Goal: Task Accomplishment & Management: Manage account settings

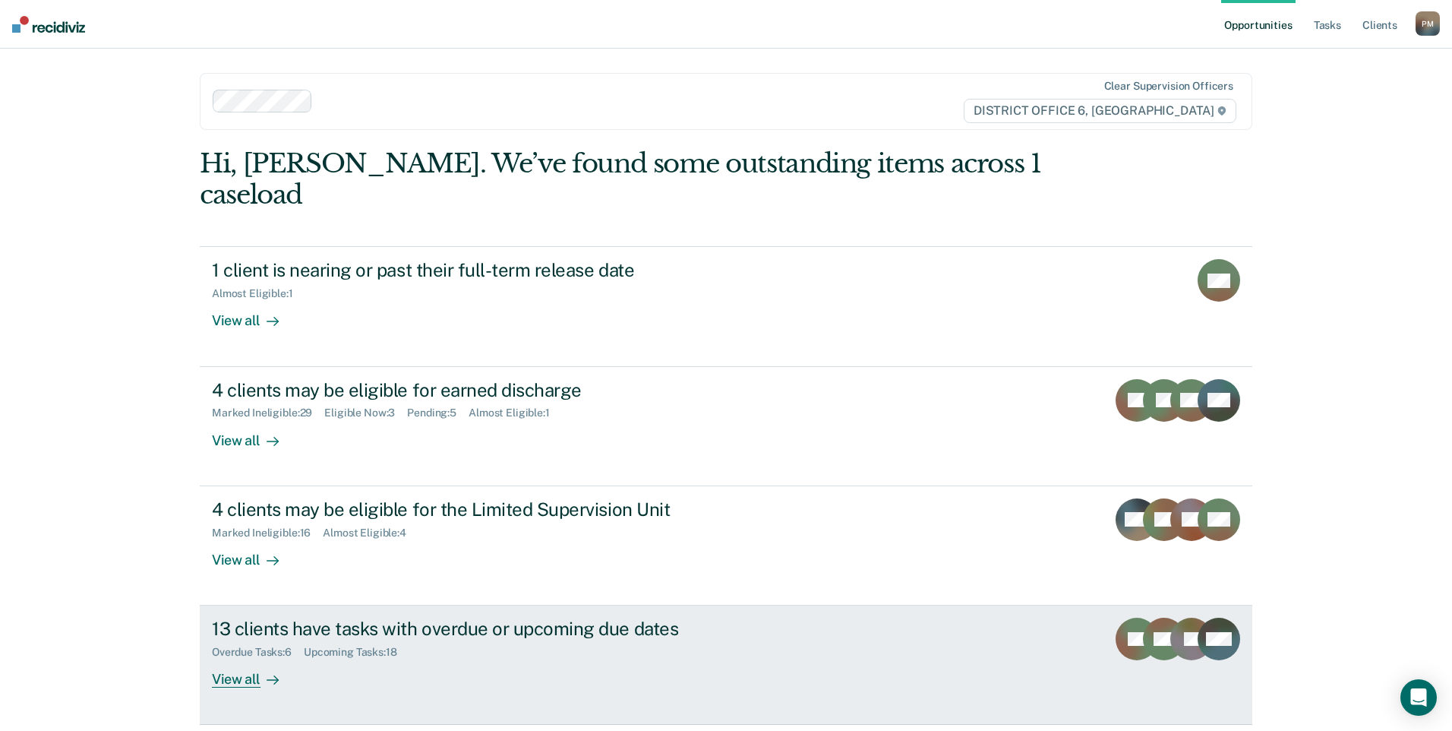
click at [252, 659] on div "View all" at bounding box center [254, 674] width 85 height 30
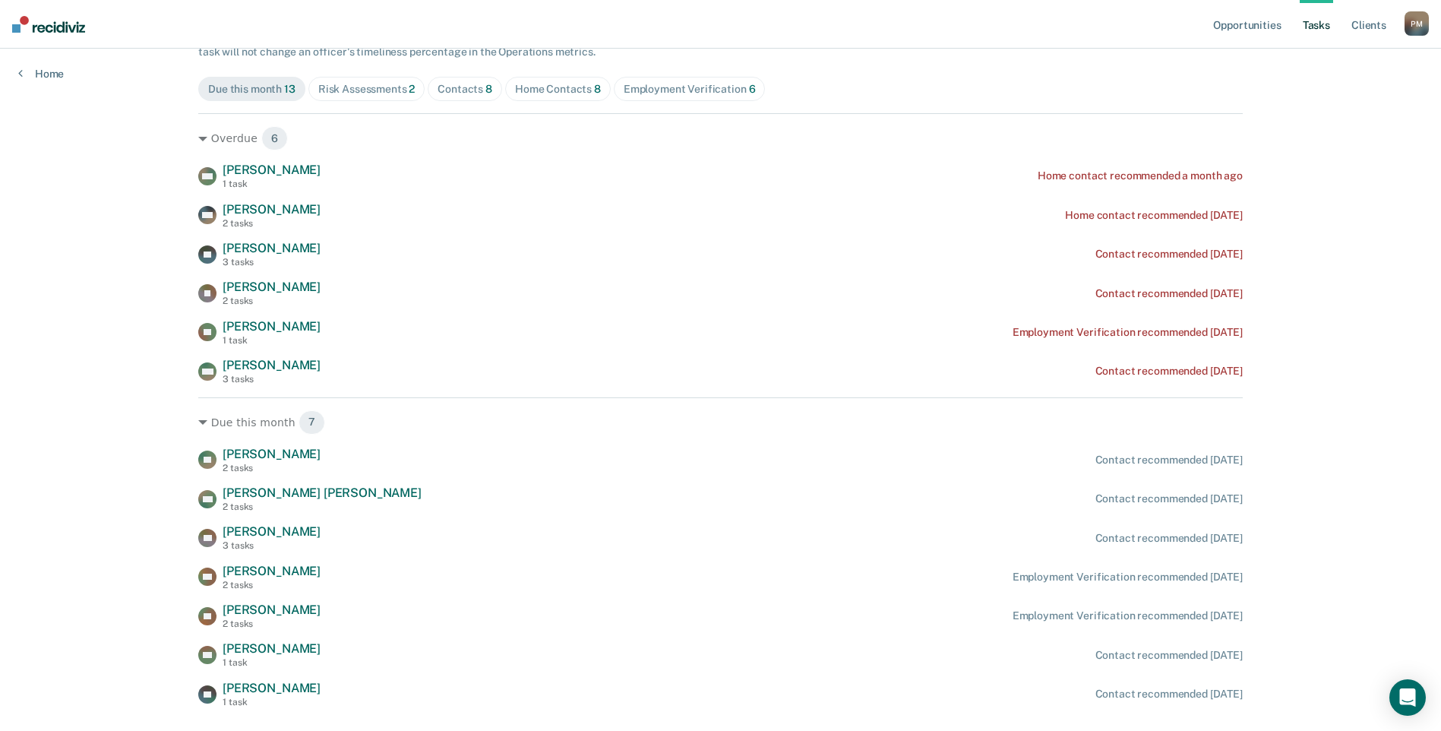
scroll to position [195, 0]
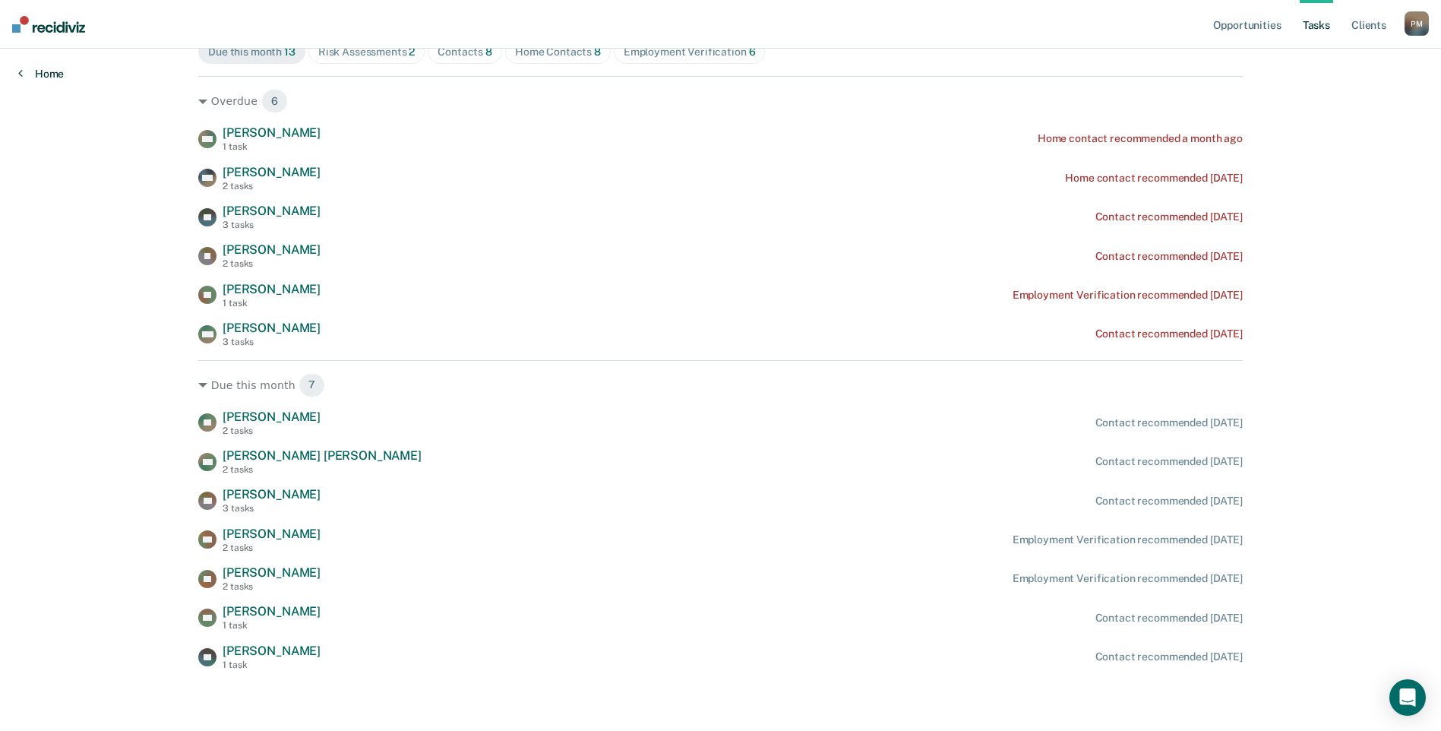
click at [24, 72] on link "Home" at bounding box center [41, 74] width 46 height 14
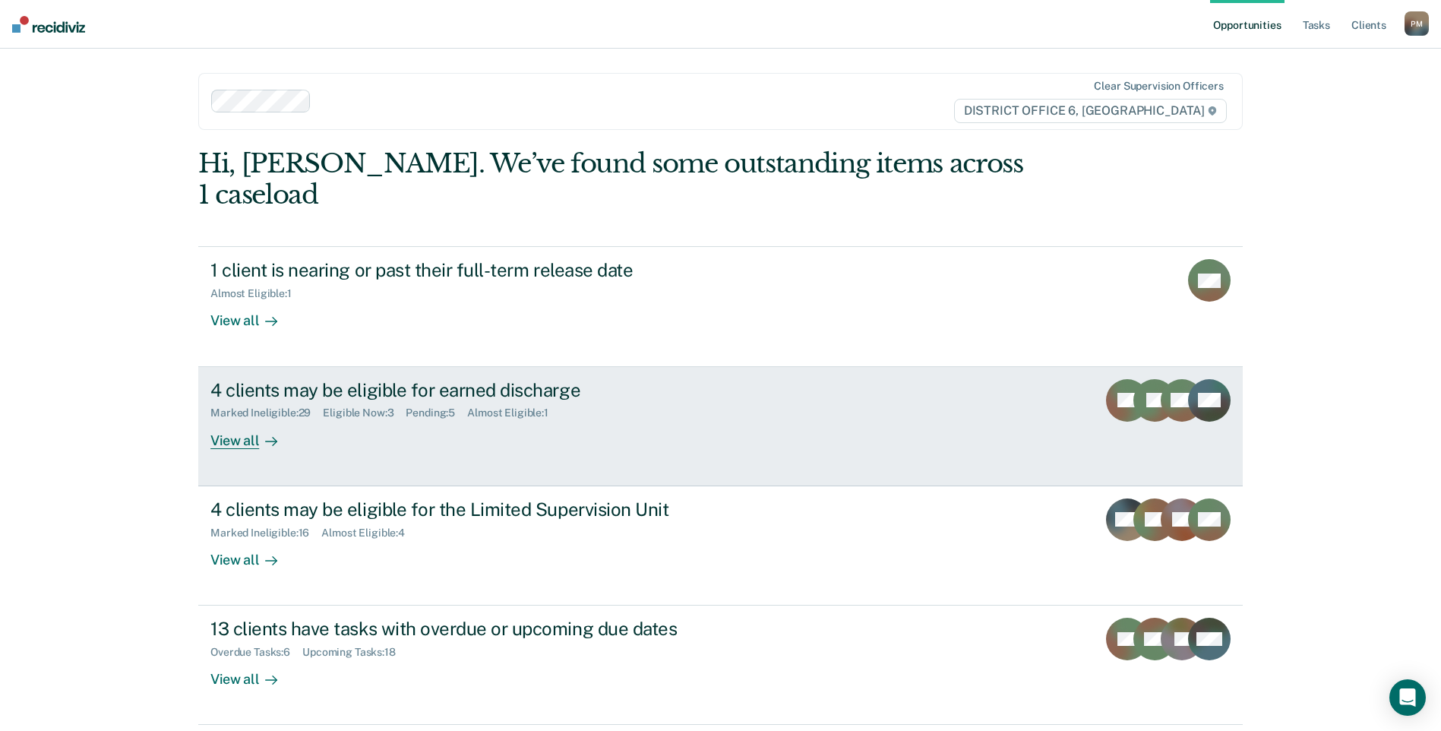
click at [226, 419] on div "View all" at bounding box center [252, 434] width 85 height 30
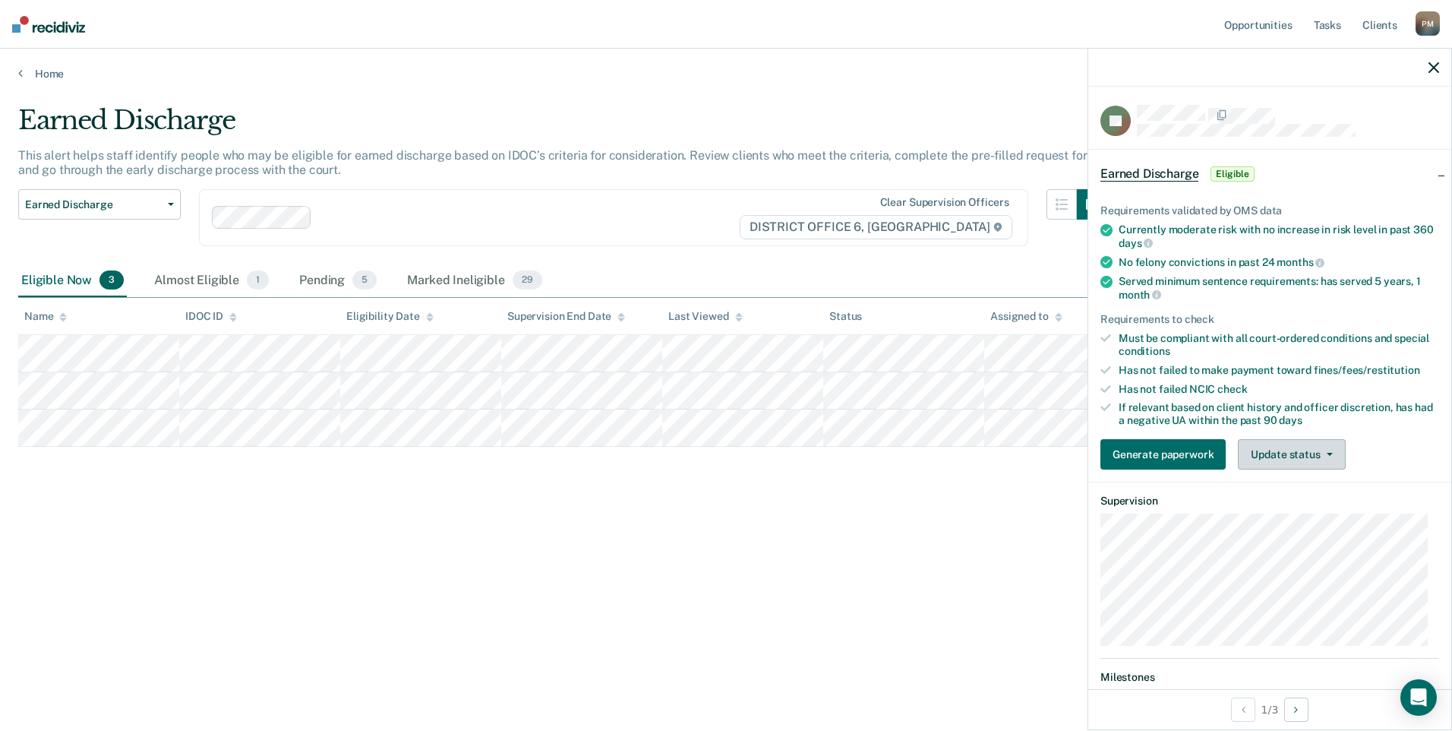
click at [1277, 456] on button "Update status" at bounding box center [1291, 454] width 107 height 30
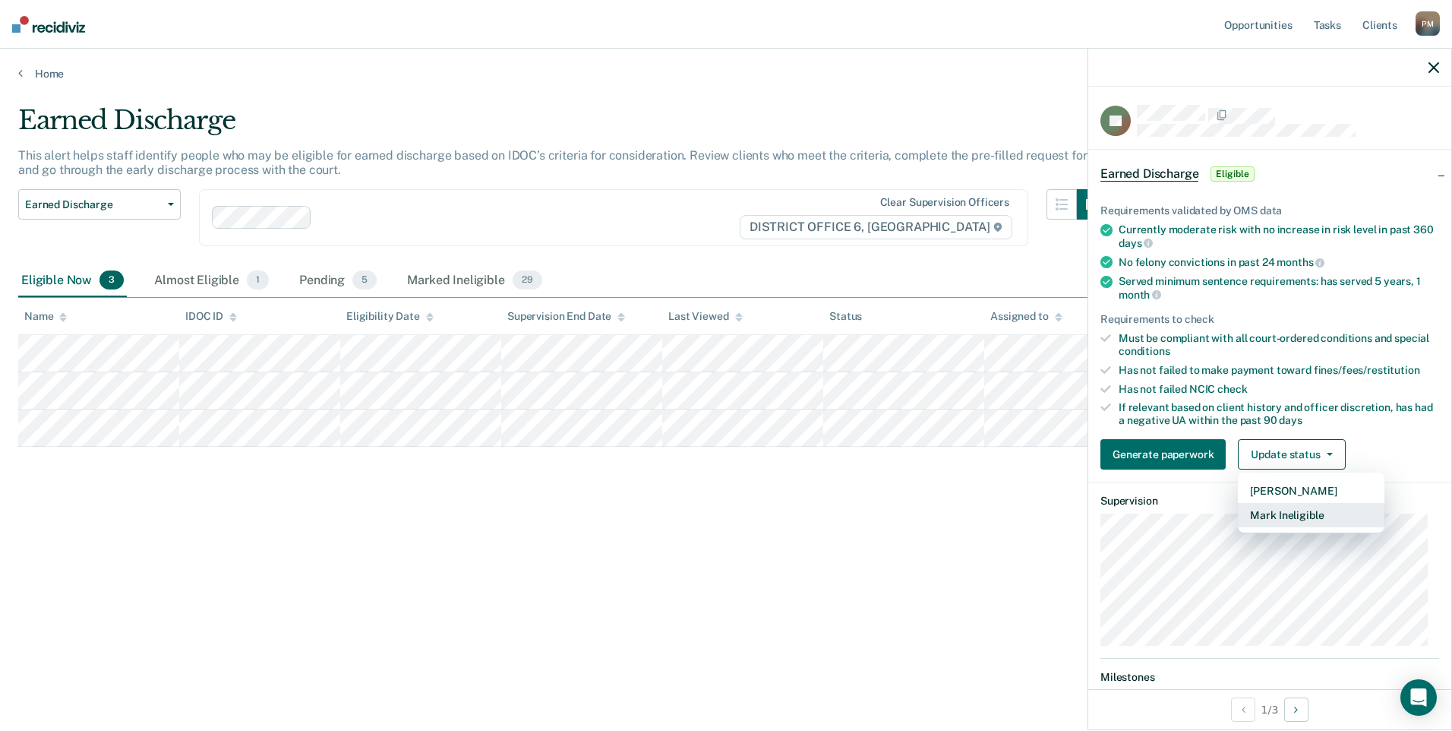
click at [1271, 511] on button "Mark Ineligible" at bounding box center [1311, 515] width 147 height 24
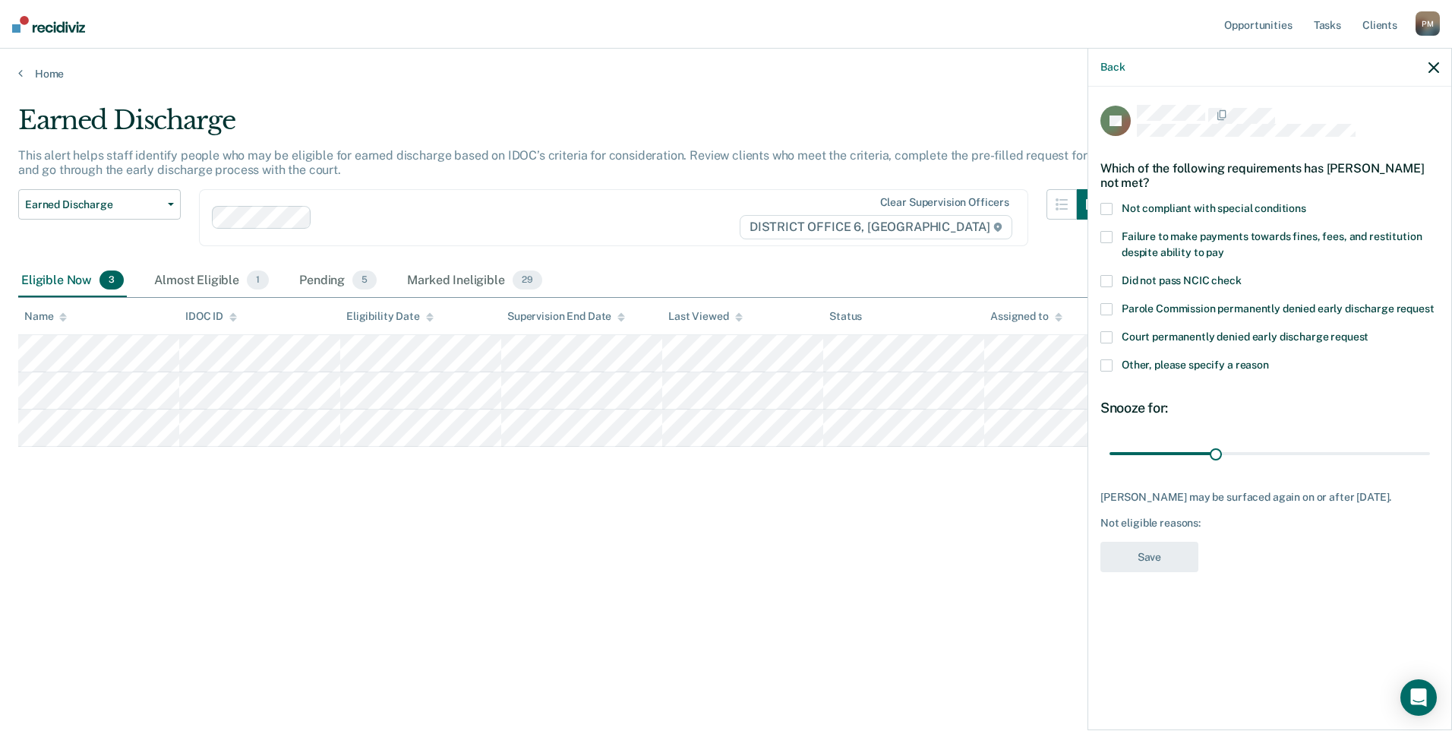
click at [1108, 361] on span at bounding box center [1107, 365] width 12 height 12
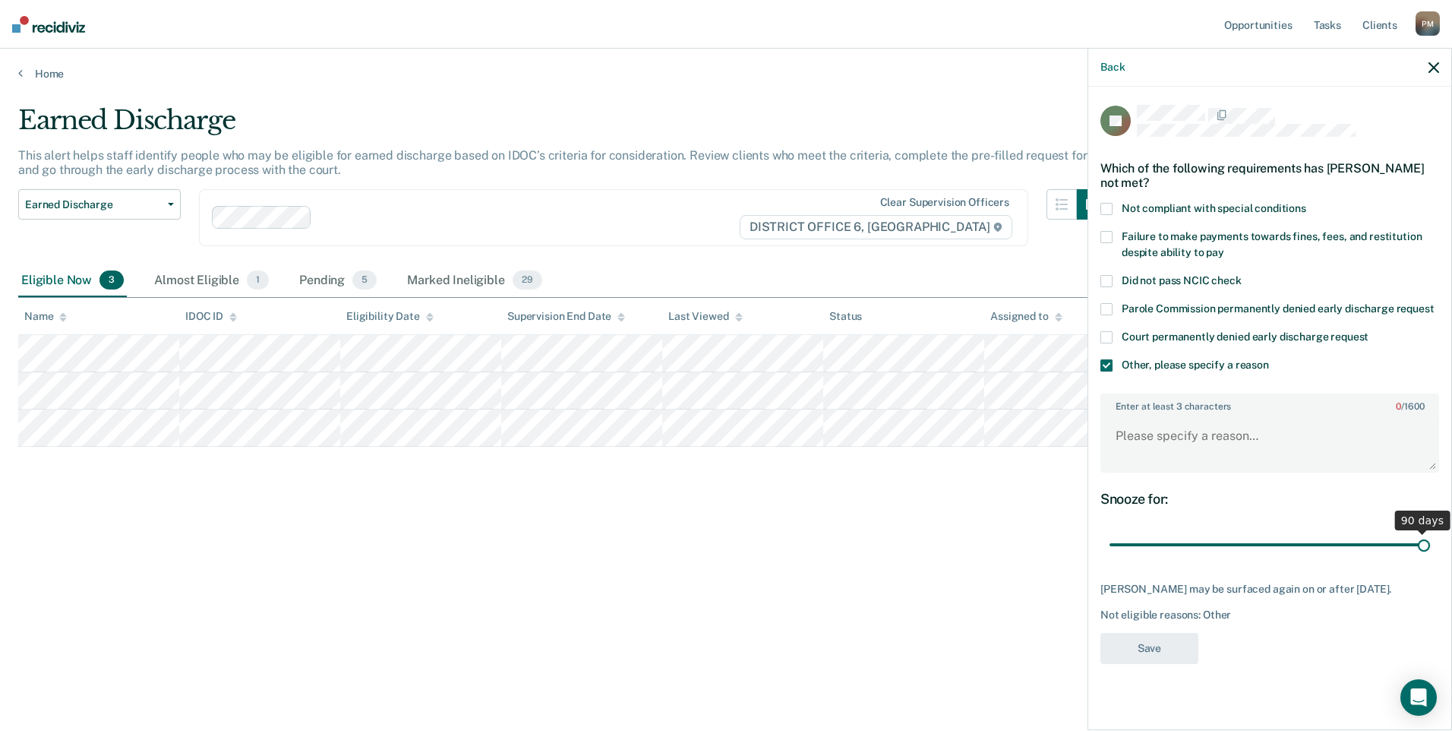
drag, startPoint x: 1212, startPoint y: 545, endPoint x: 1470, endPoint y: 550, distance: 258.3
type input "90"
click at [1430, 550] on input "range" at bounding box center [1270, 545] width 321 height 27
click at [1145, 442] on textarea "Enter at least 3 characters 0 / 1600" at bounding box center [1270, 443] width 336 height 56
type textarea "Owes on fines"
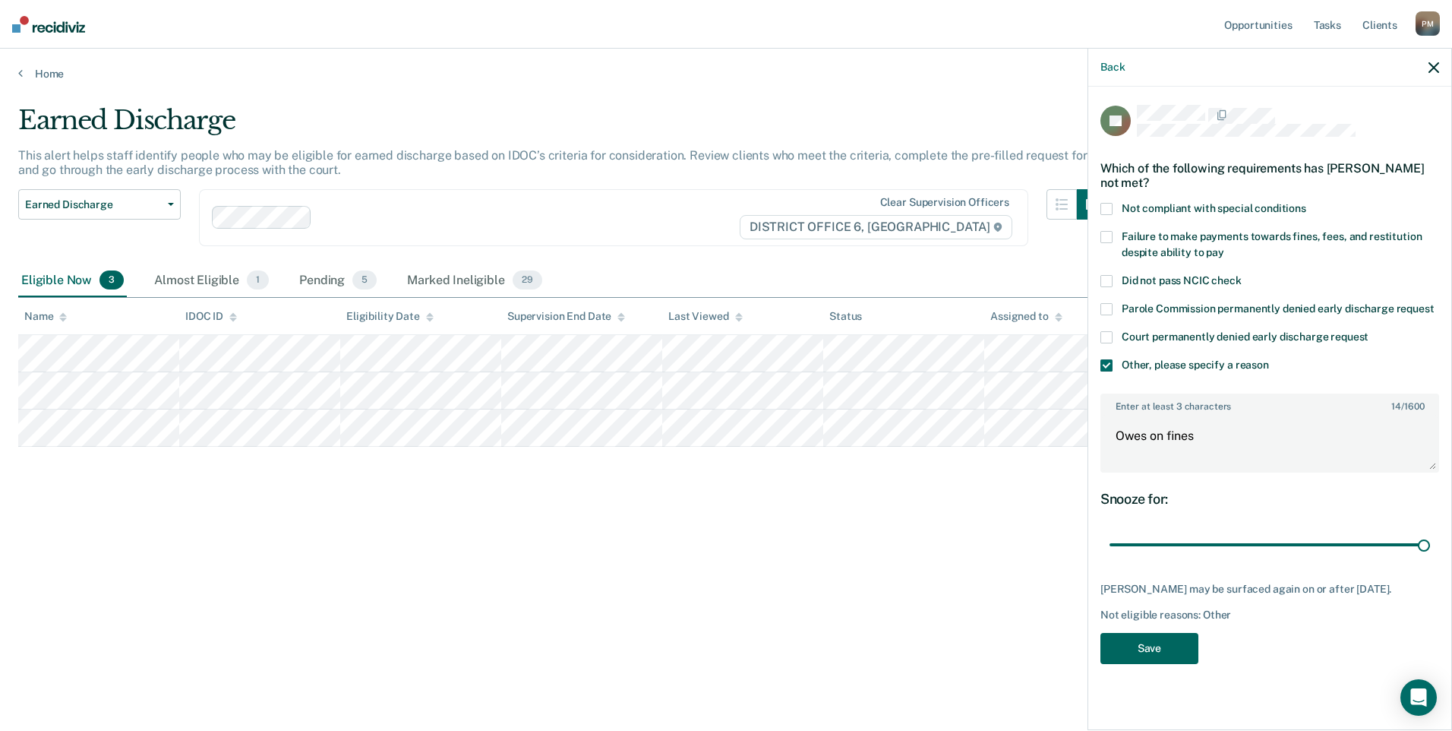
click at [1136, 644] on button "Save" at bounding box center [1150, 648] width 98 height 31
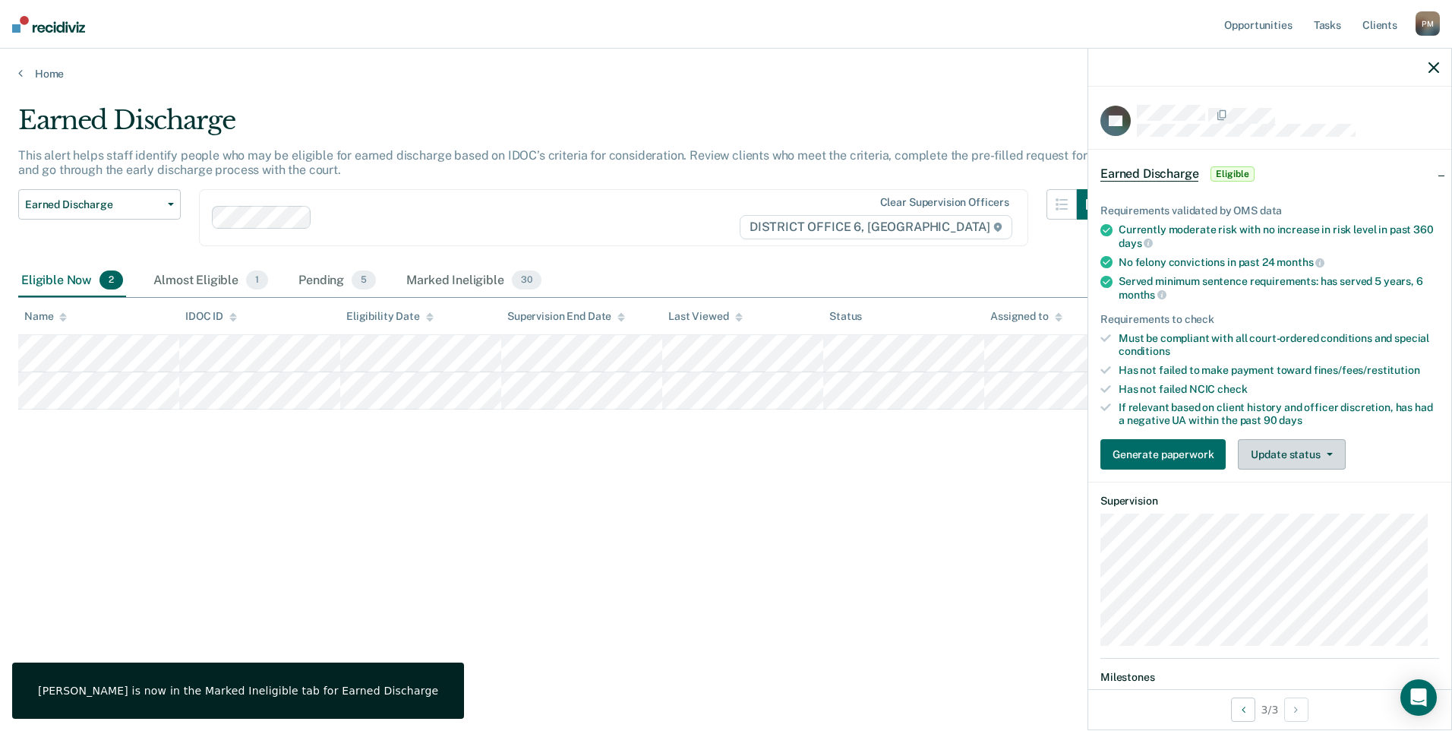
click at [1302, 450] on button "Update status" at bounding box center [1291, 454] width 107 height 30
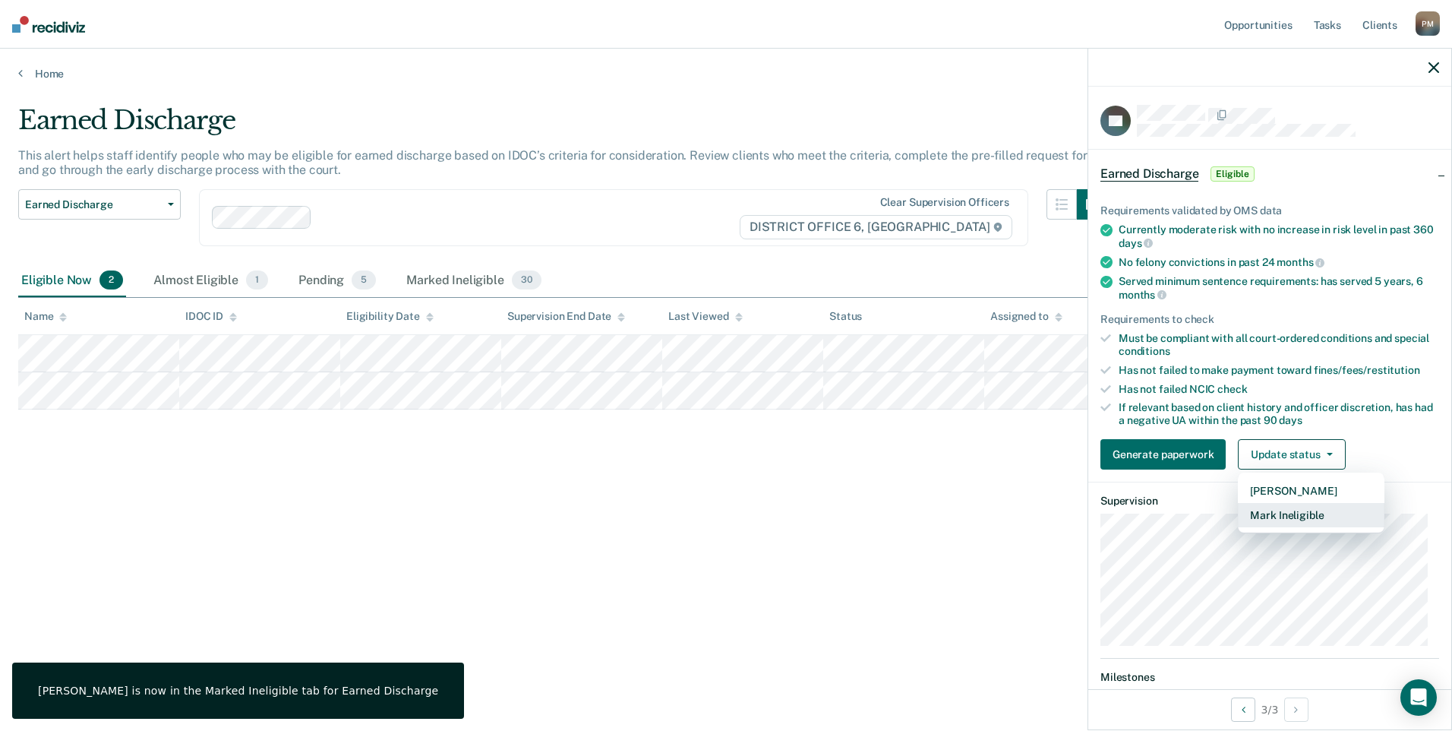
click at [1278, 513] on button "Mark Ineligible" at bounding box center [1311, 515] width 147 height 24
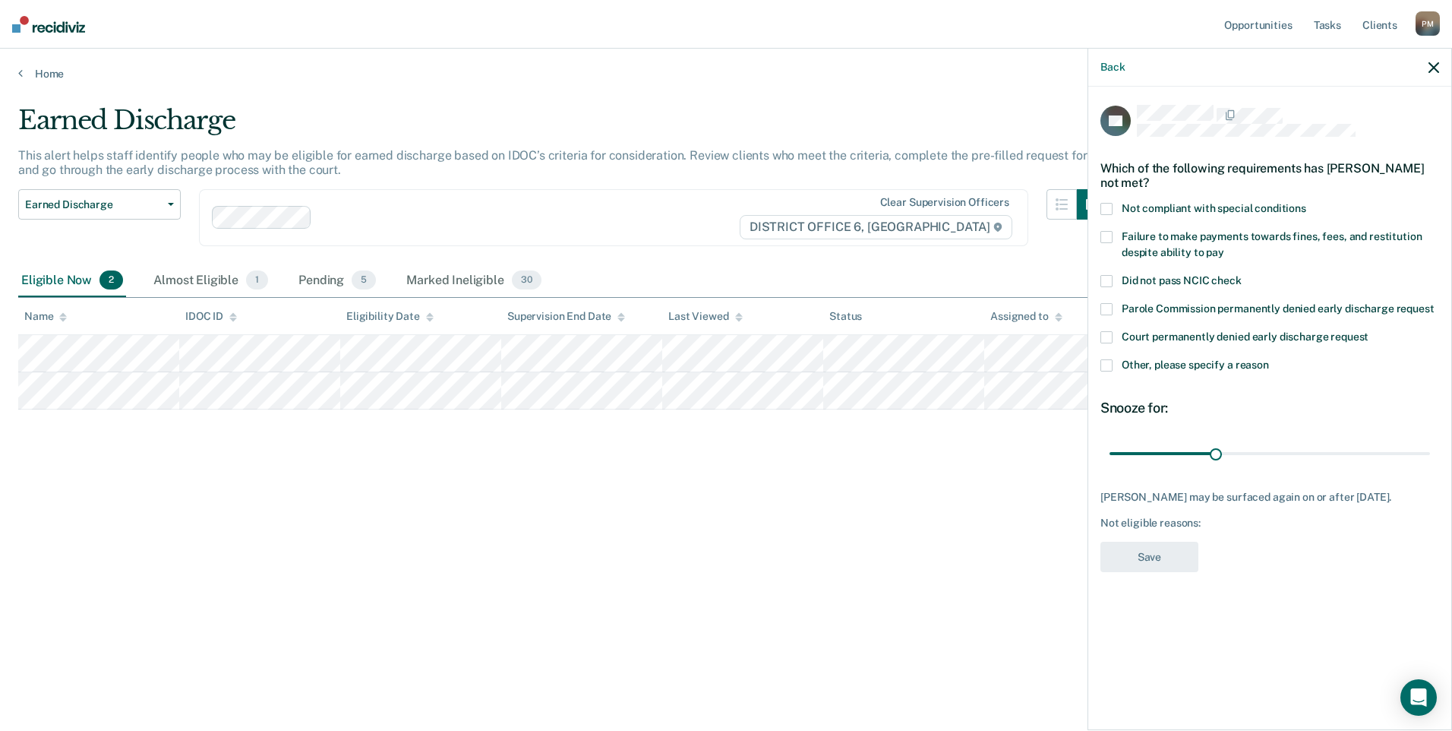
click at [1106, 364] on span at bounding box center [1107, 365] width 12 height 12
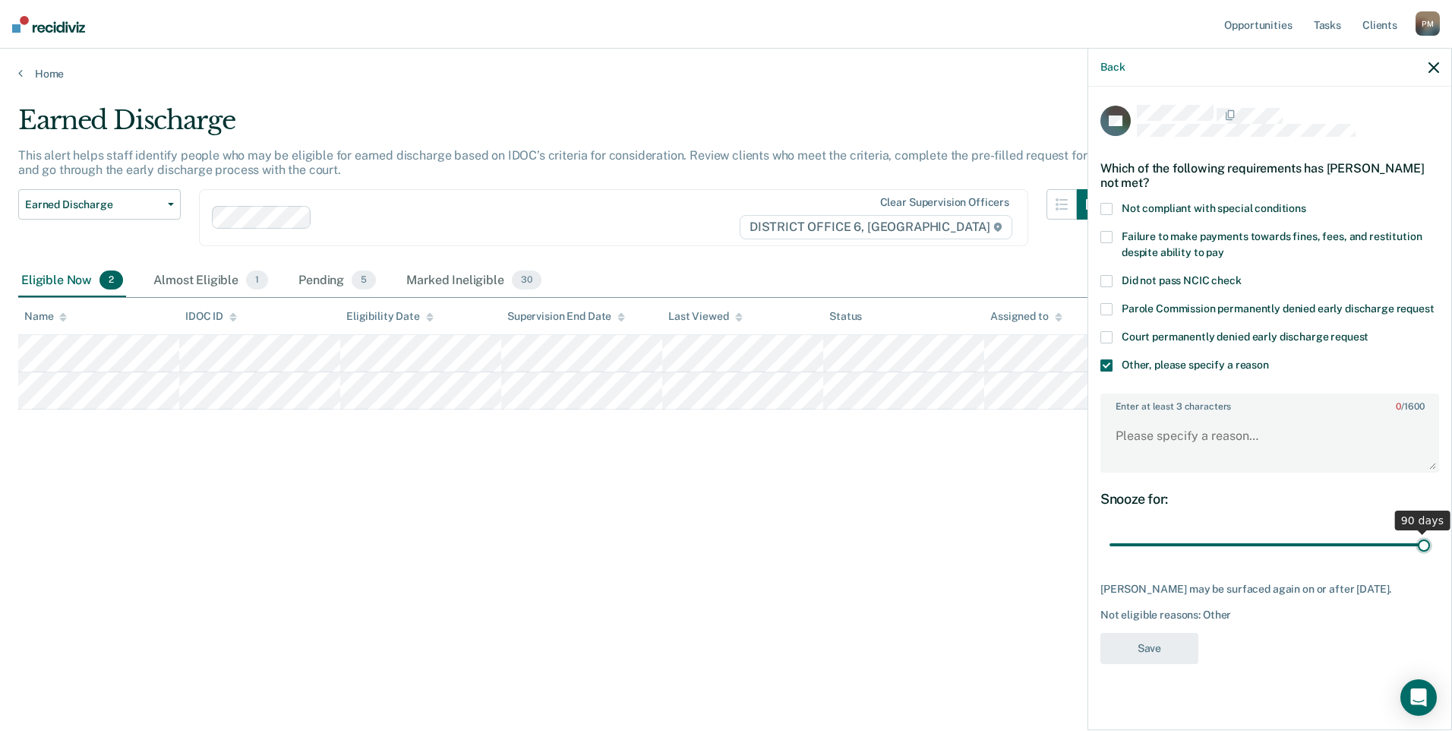
drag, startPoint x: 1216, startPoint y: 541, endPoint x: 1808, endPoint y: 510, distance: 592.5
type input "90"
click at [1430, 532] on input "range" at bounding box center [1270, 545] width 321 height 27
click at [1200, 446] on textarea "Enter at least 3 characters 0 / 1600" at bounding box center [1270, 443] width 336 height 56
type textarea "Owes on fines"
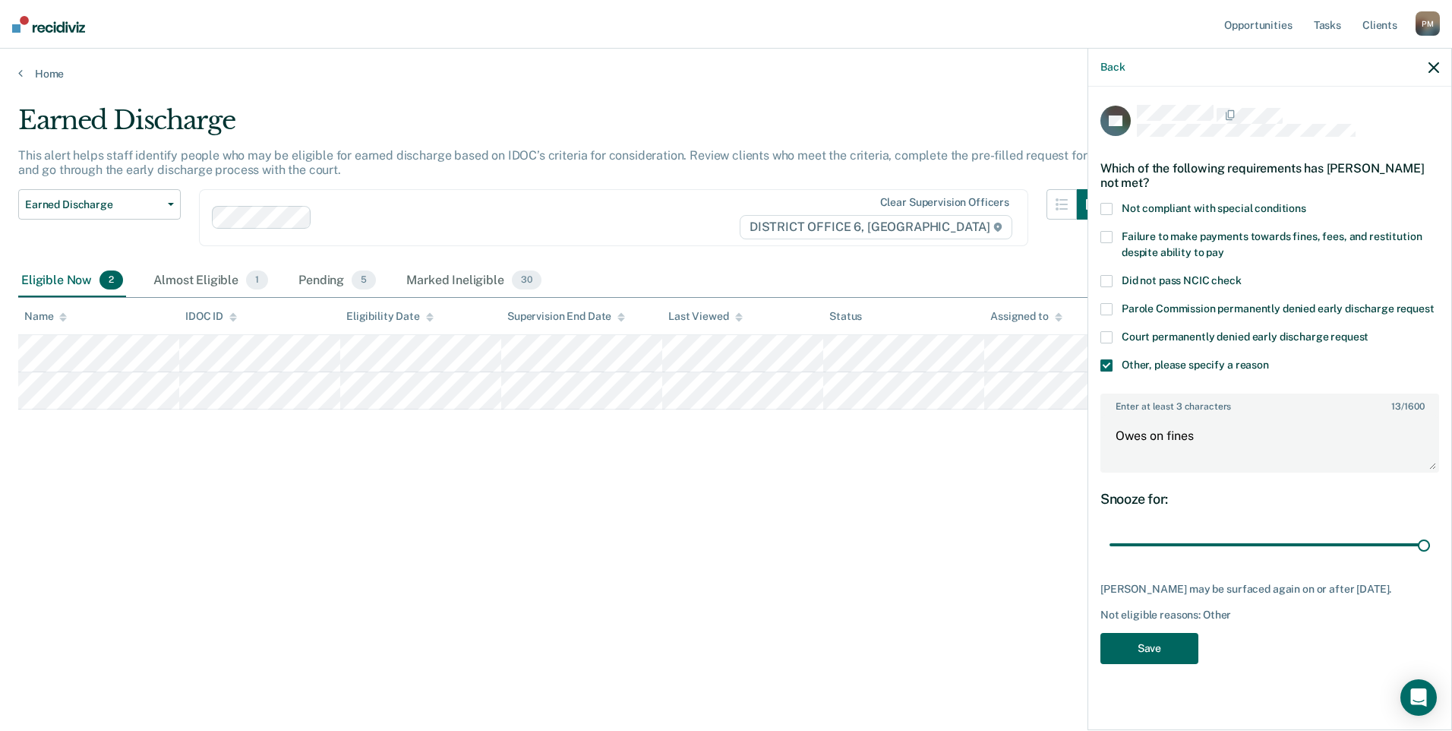
click at [1156, 652] on button "Save" at bounding box center [1150, 648] width 98 height 31
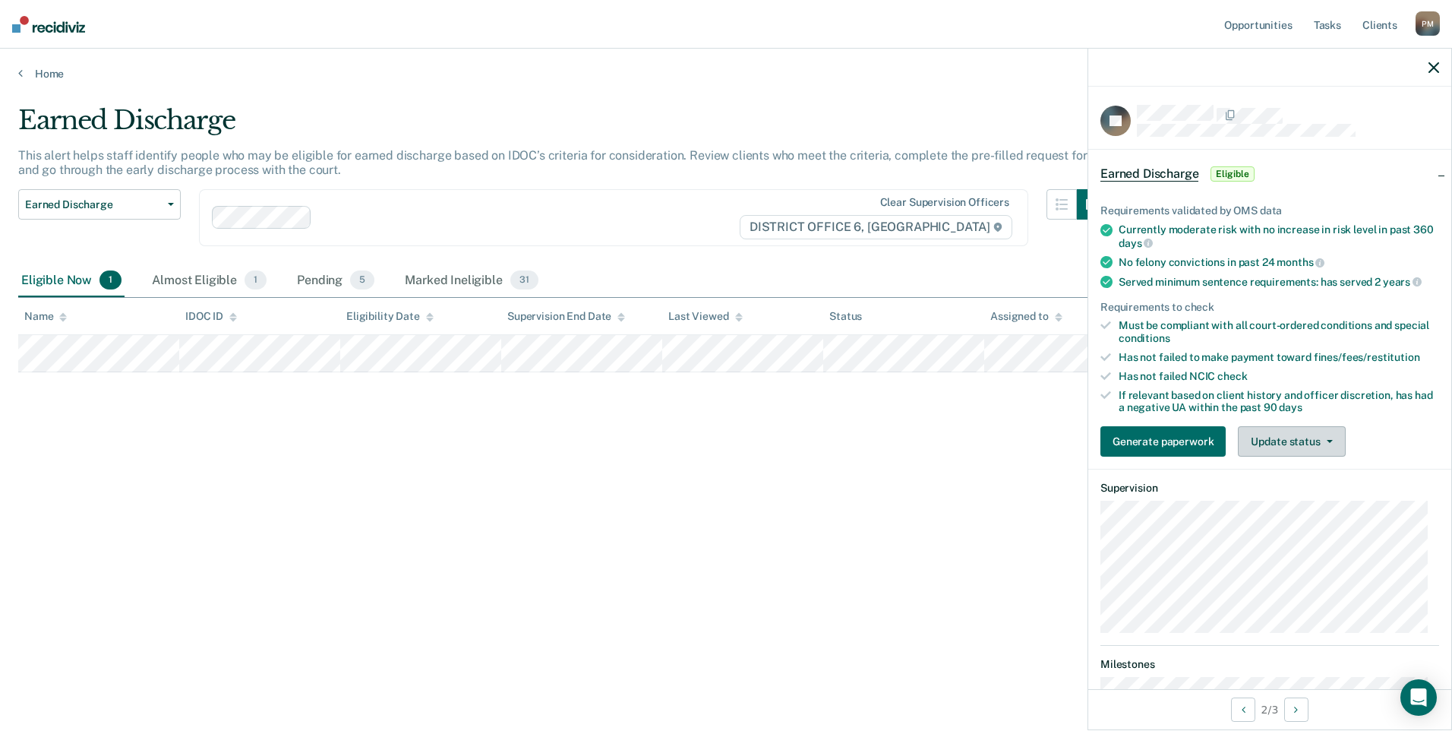
drag, startPoint x: 1275, startPoint y: 447, endPoint x: 1233, endPoint y: 415, distance: 52.1
click at [1275, 447] on button "Update status" at bounding box center [1291, 441] width 107 height 30
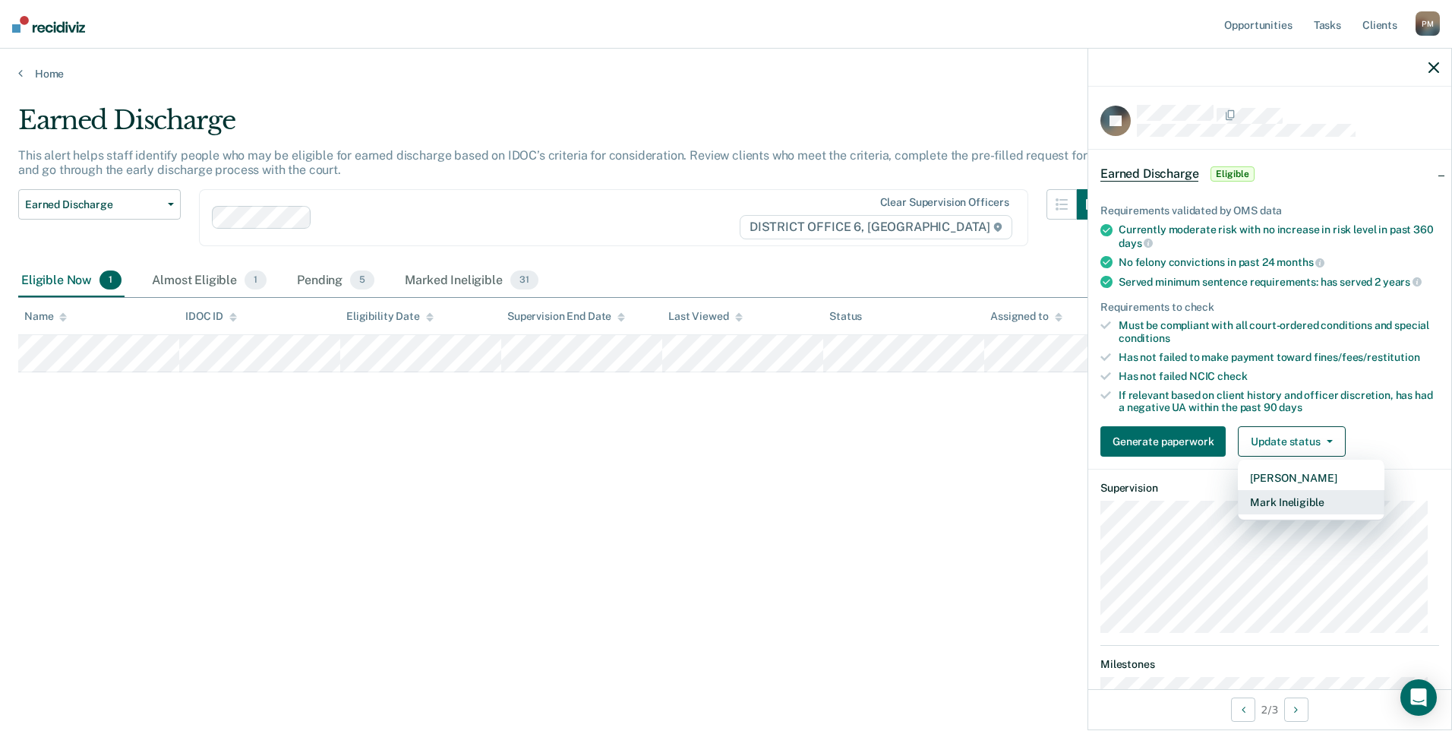
click at [1281, 507] on button "Mark Ineligible" at bounding box center [1311, 502] width 147 height 24
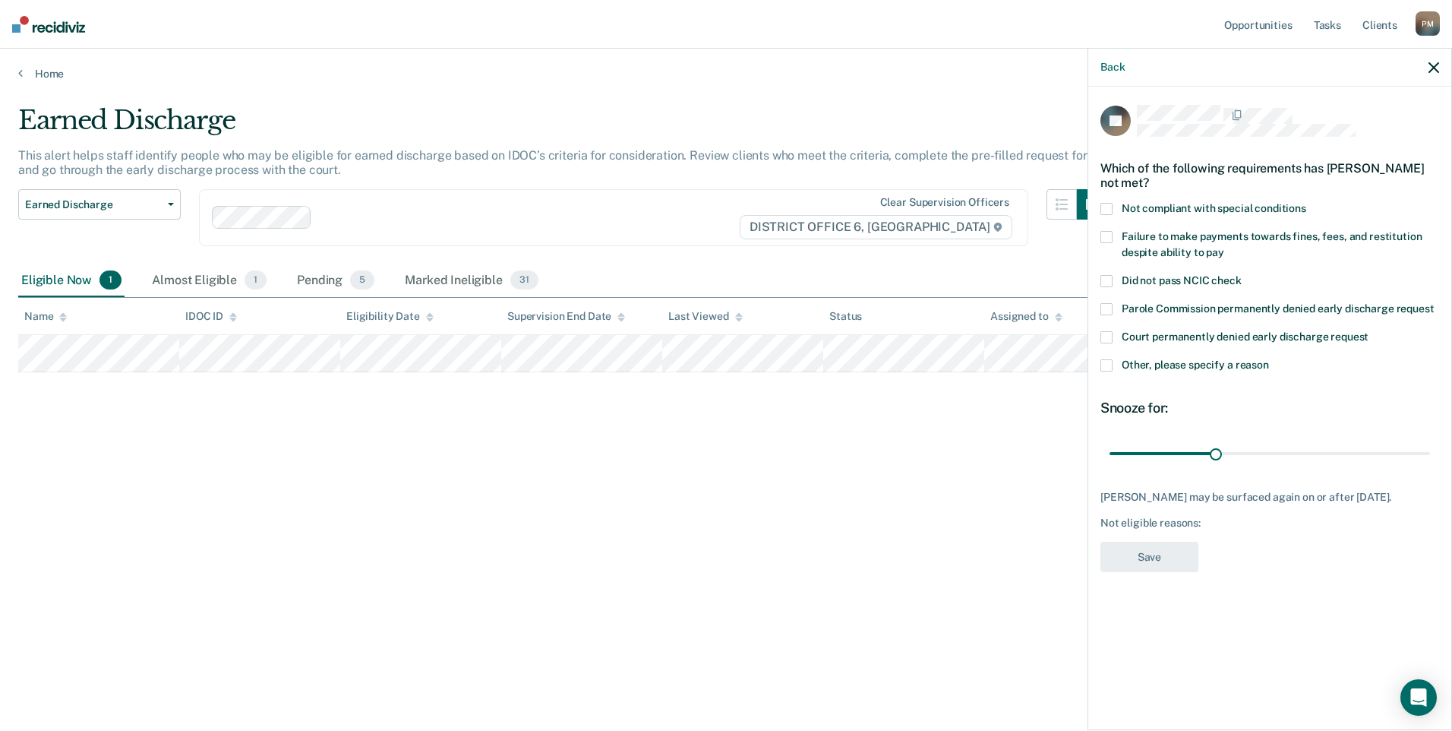
click at [1104, 208] on span at bounding box center [1107, 209] width 12 height 12
drag, startPoint x: 1219, startPoint y: 453, endPoint x: 1486, endPoint y: 465, distance: 267.6
type input "90"
click at [1430, 465] on input "range" at bounding box center [1270, 453] width 321 height 27
click at [1184, 554] on button "Save" at bounding box center [1150, 557] width 98 height 31
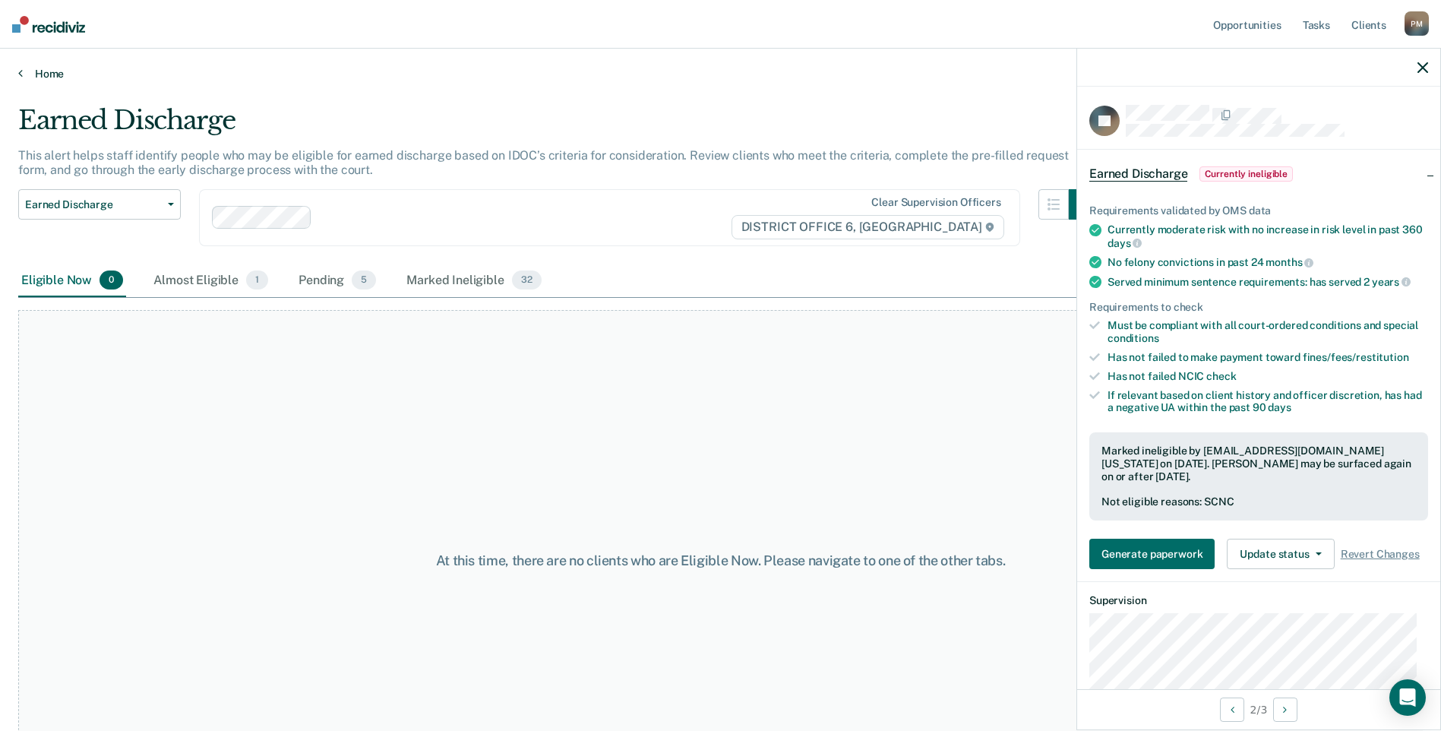
click at [21, 70] on icon at bounding box center [20, 73] width 5 height 12
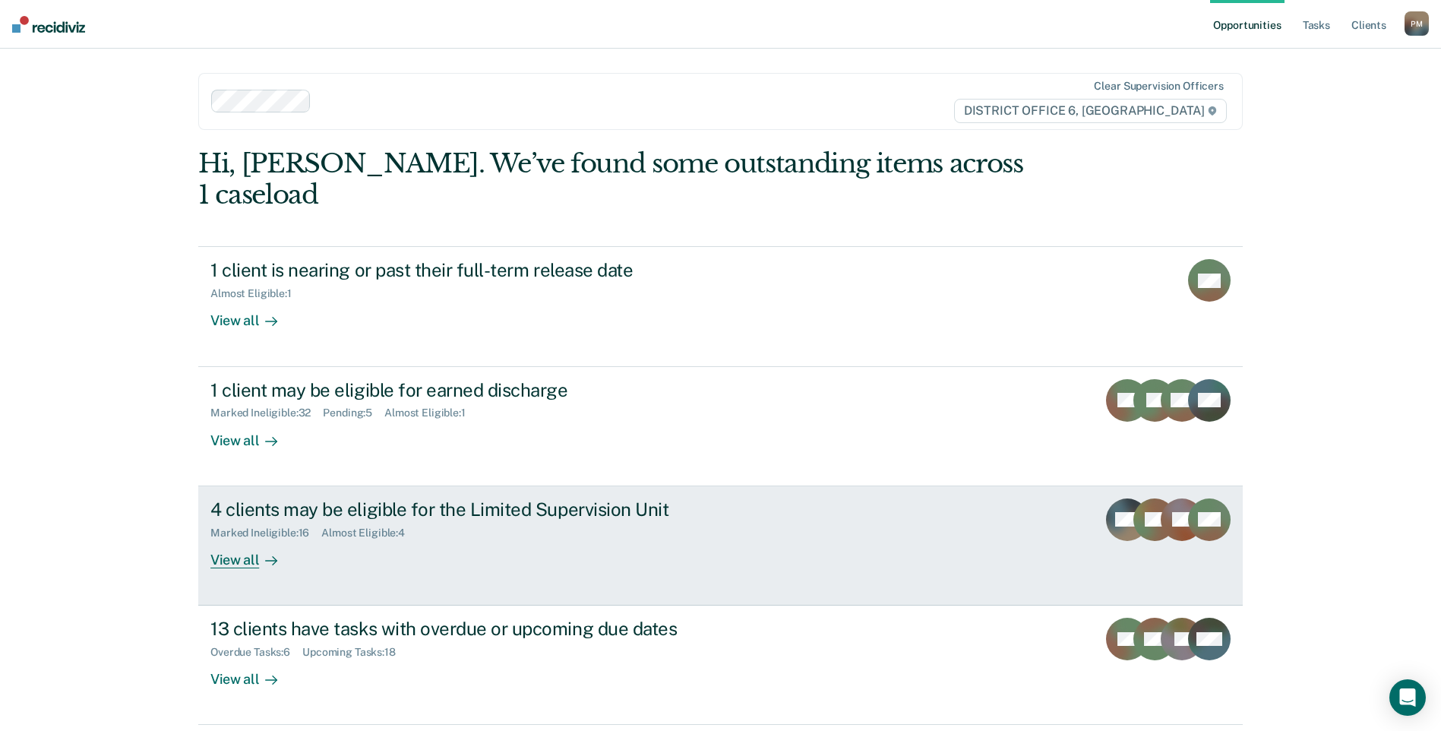
click at [234, 539] on div "View all" at bounding box center [252, 554] width 85 height 30
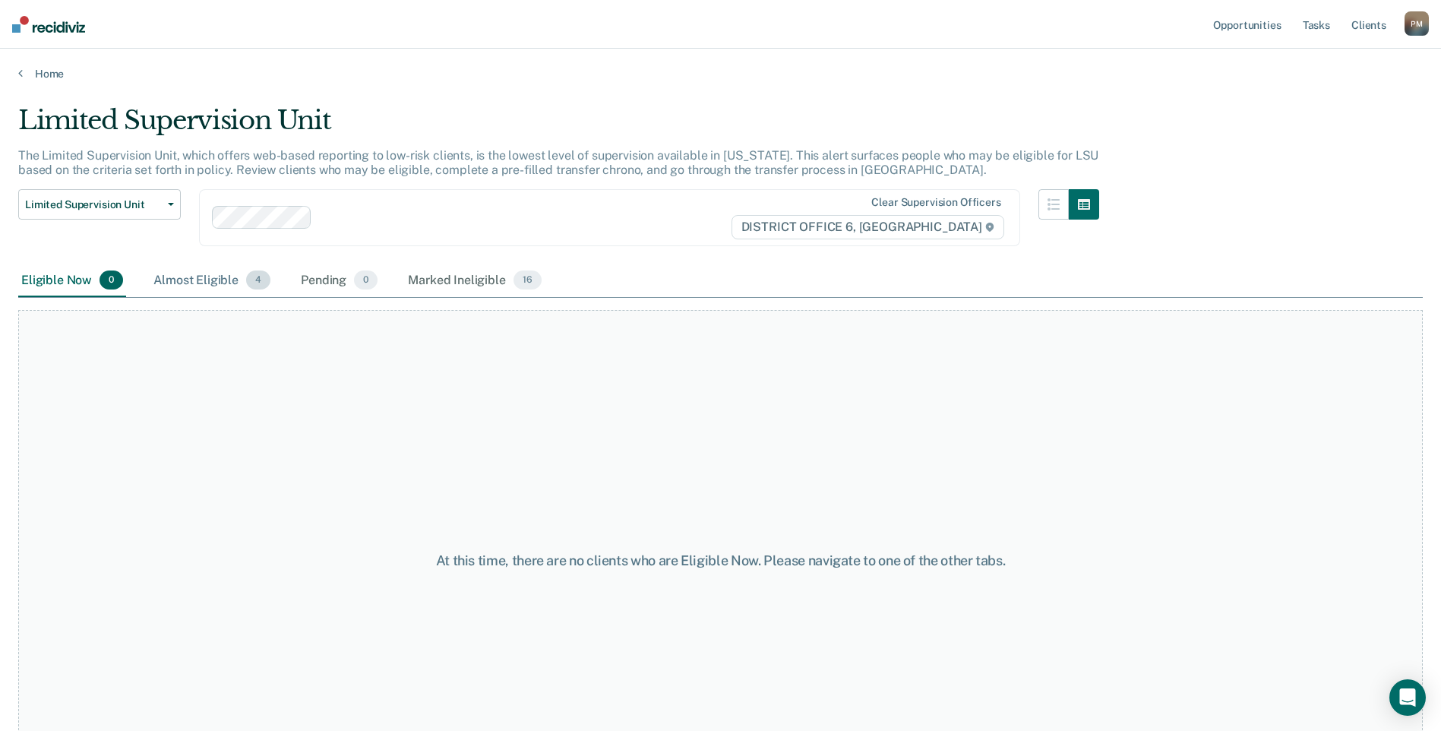
click at [202, 285] on div "Almost Eligible 4" at bounding box center [211, 280] width 123 height 33
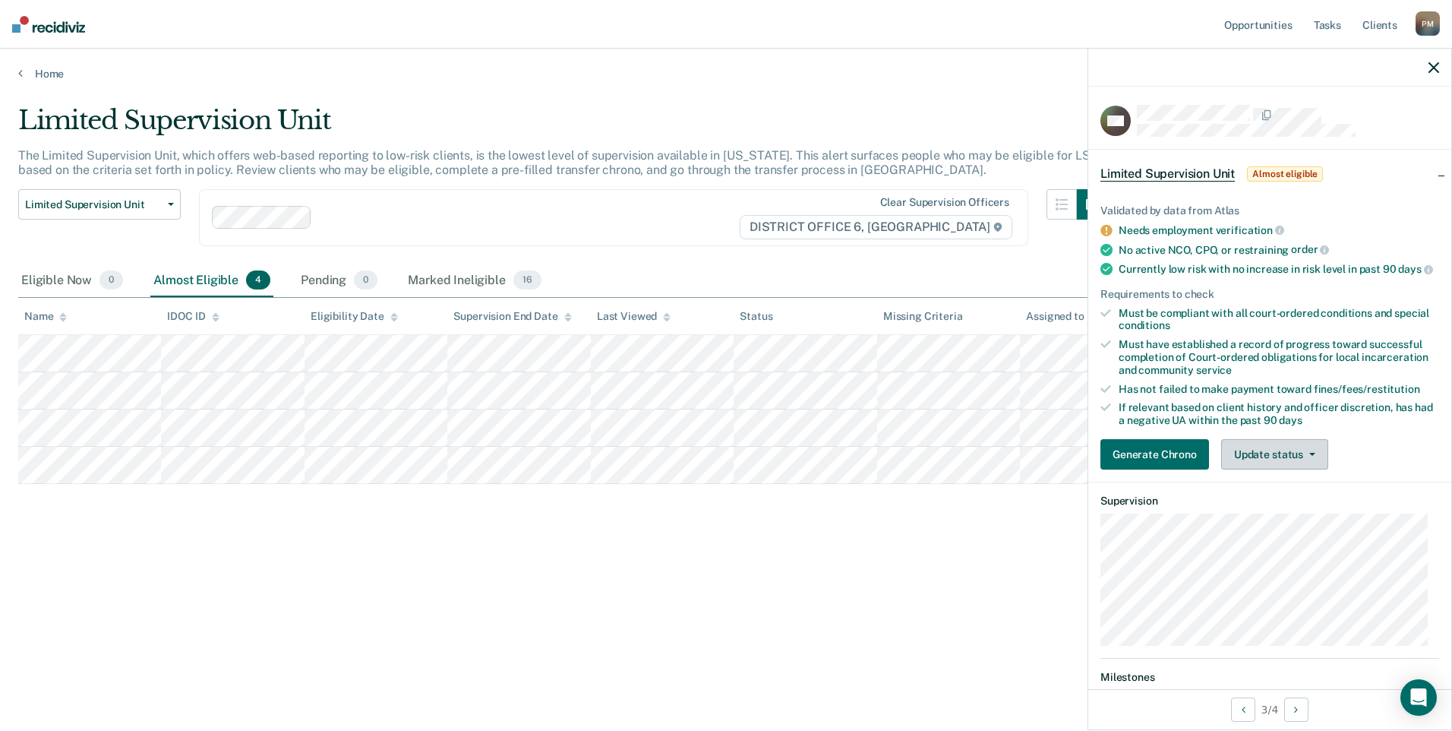
click at [1280, 469] on button "Update status" at bounding box center [1274, 454] width 107 height 30
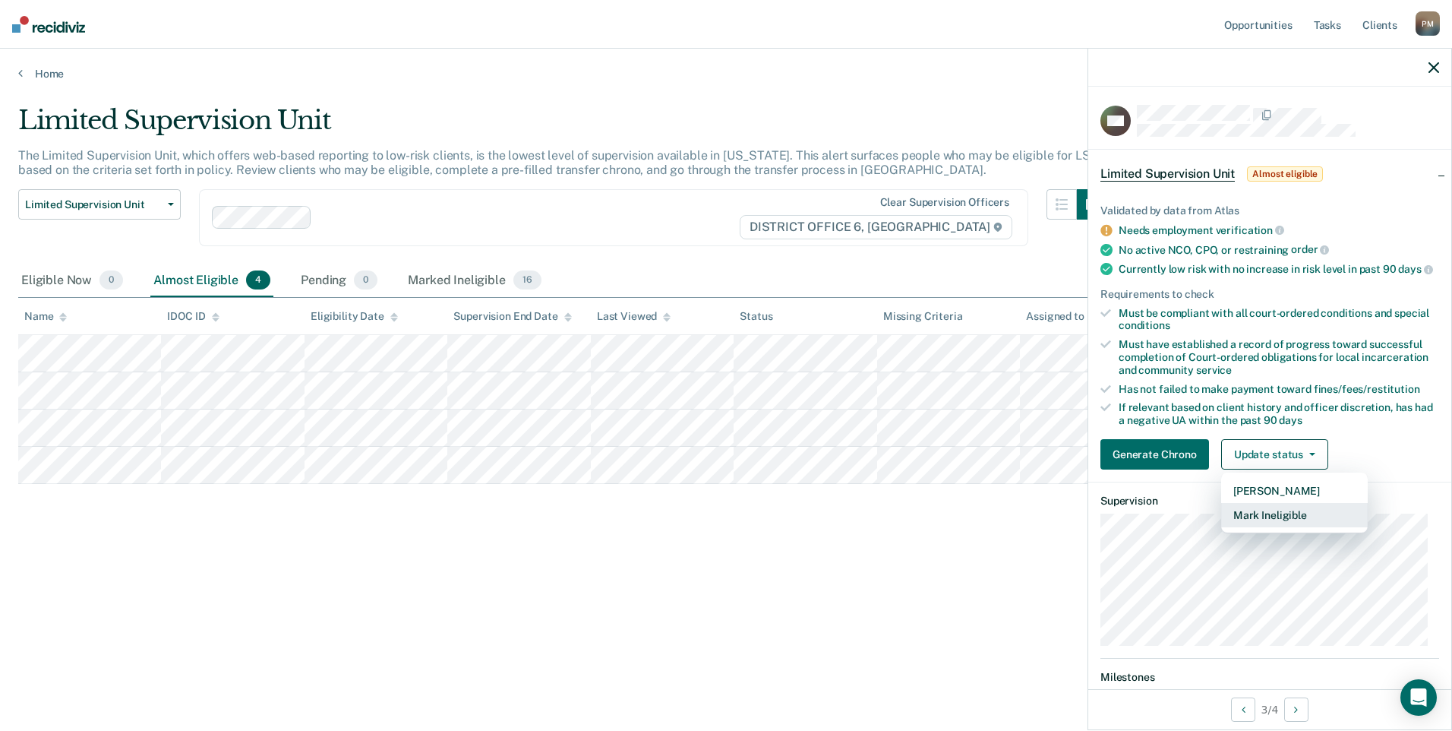
click at [1268, 527] on button "Mark Ineligible" at bounding box center [1294, 515] width 147 height 24
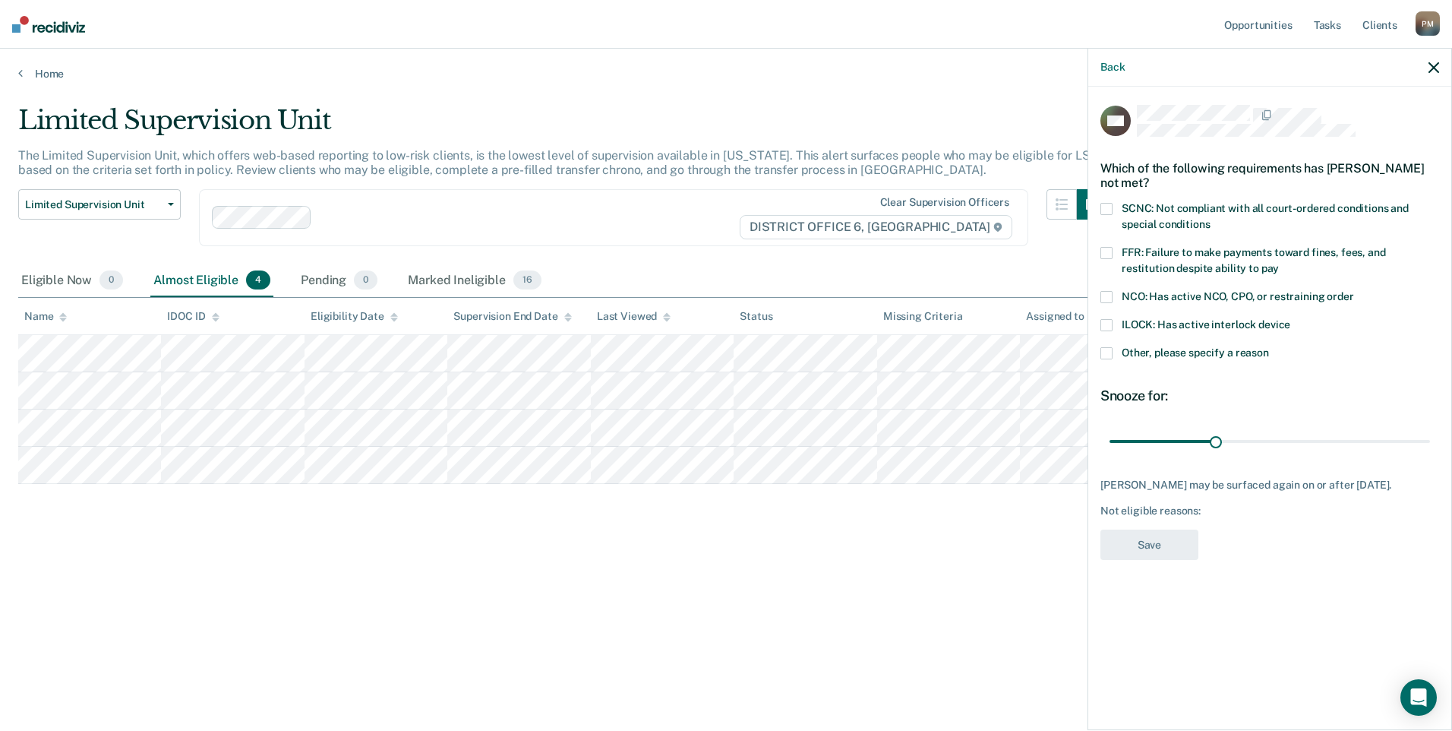
click at [1106, 348] on span at bounding box center [1107, 353] width 12 height 12
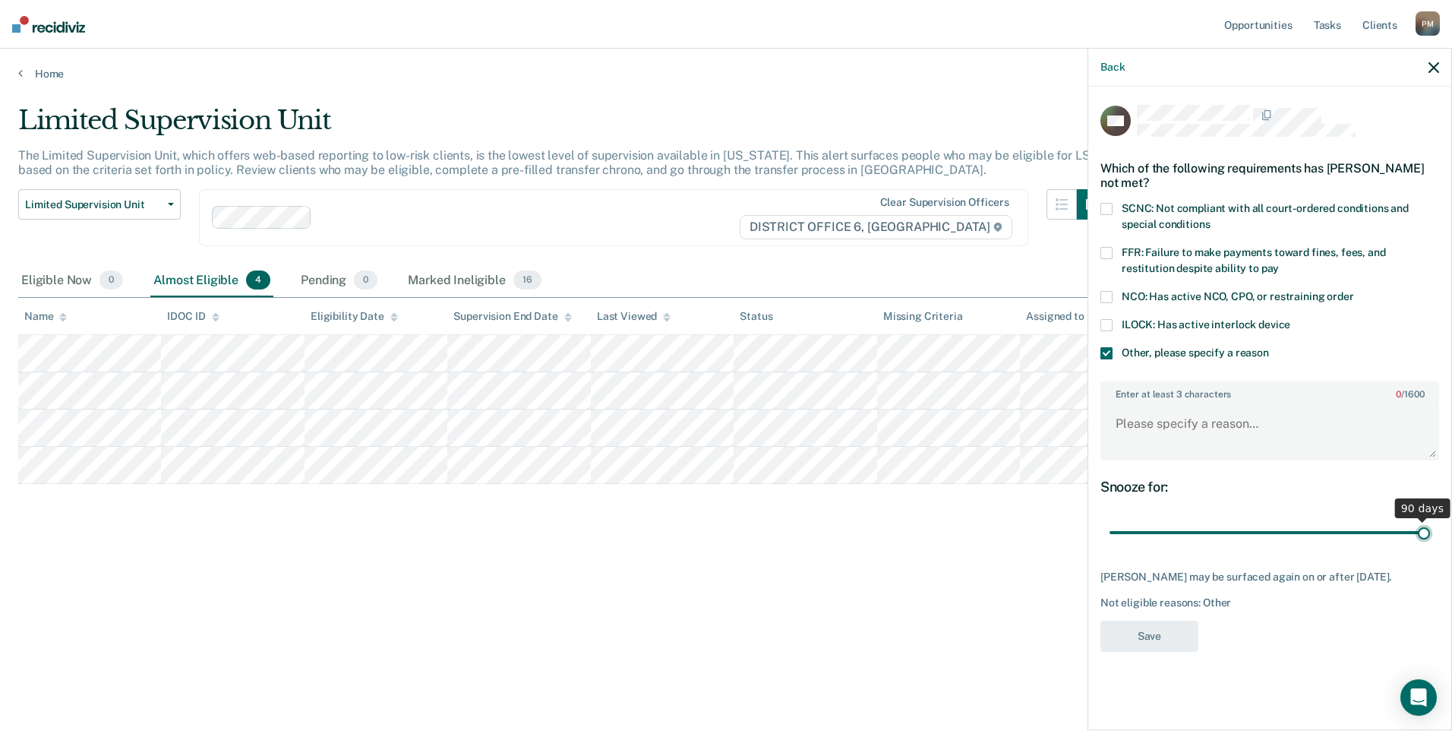
drag, startPoint x: 1429, startPoint y: 547, endPoint x: 1480, endPoint y: 545, distance: 50.2
type input "90"
click at [1430, 545] on input "range" at bounding box center [1270, 533] width 321 height 27
click at [1124, 426] on textarea "Enter at least 3 characters 0 / 1600" at bounding box center [1270, 431] width 336 height 56
type textarea "Needs to complete GEO"
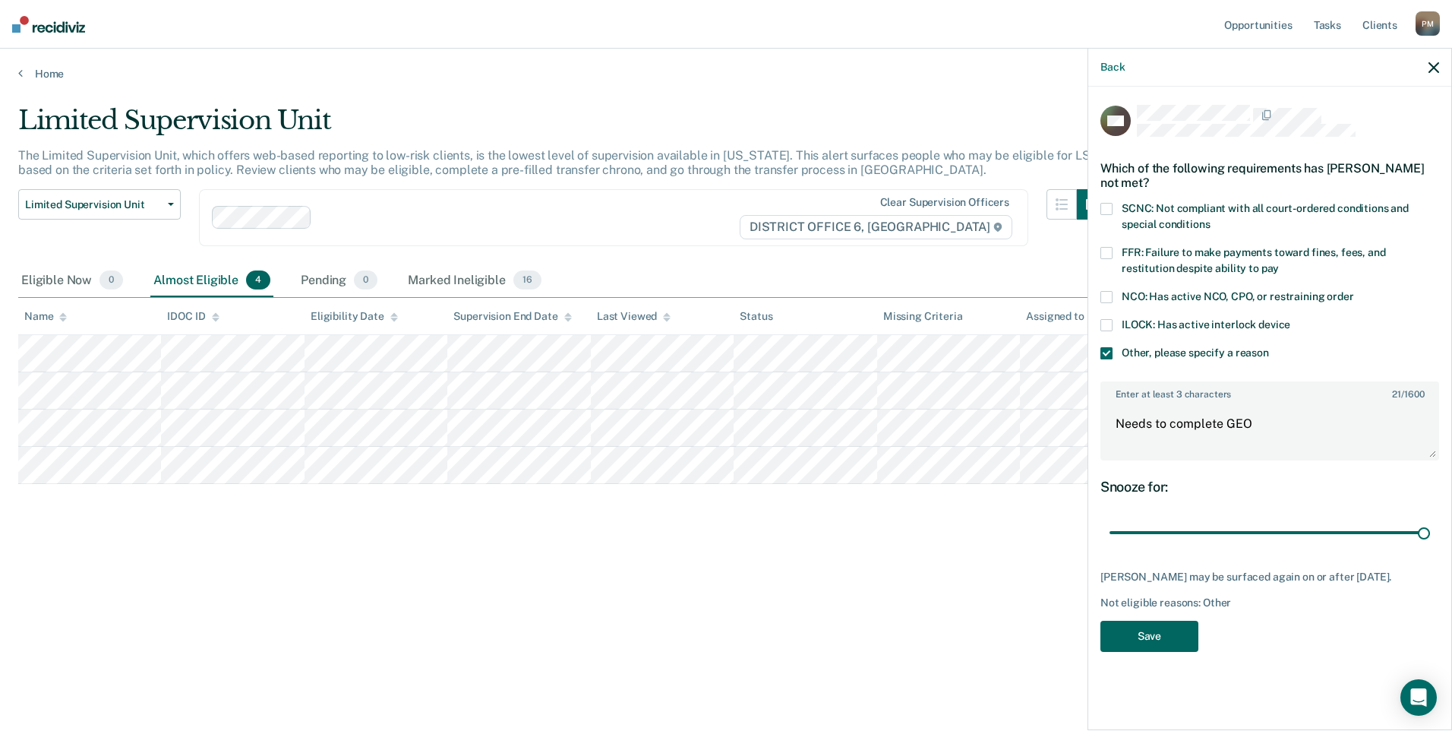
click at [1148, 652] on button "Save" at bounding box center [1150, 636] width 98 height 31
